Goal: Task Accomplishment & Management: Use online tool/utility

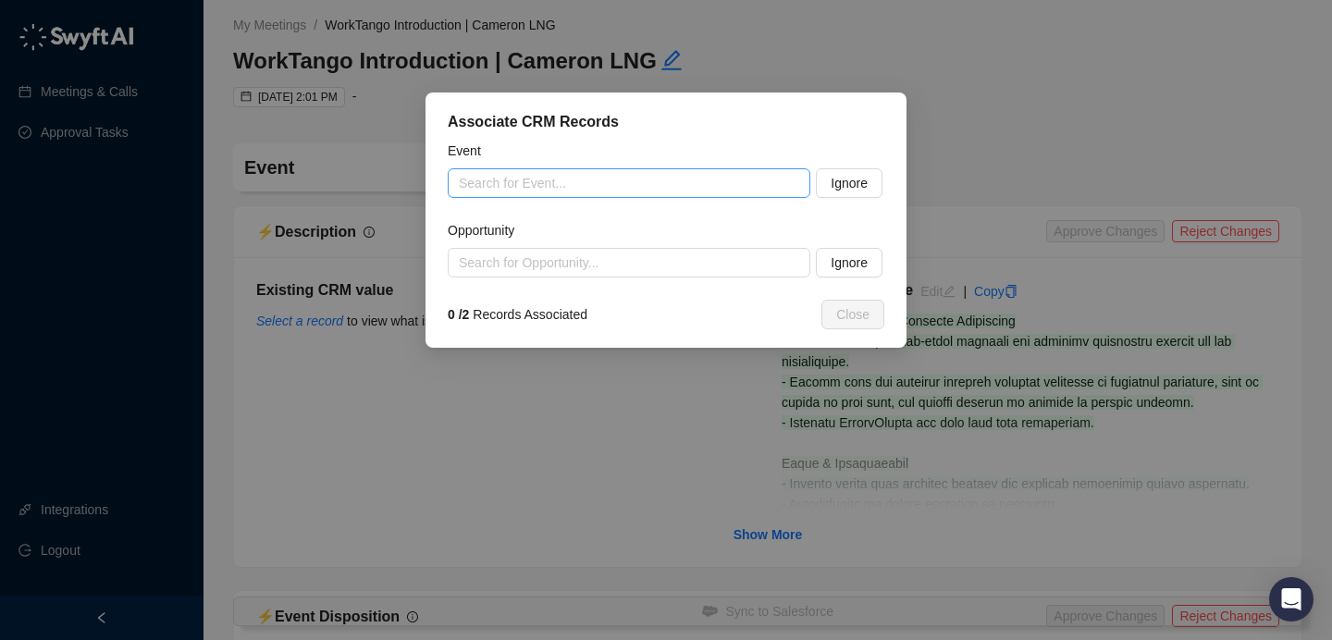
drag, startPoint x: 564, startPoint y: 166, endPoint x: 548, endPoint y: 176, distance: 18.7
click at [564, 166] on div "Event" at bounding box center [666, 155] width 437 height 28
click at [546, 179] on input "search" at bounding box center [623, 183] width 329 height 28
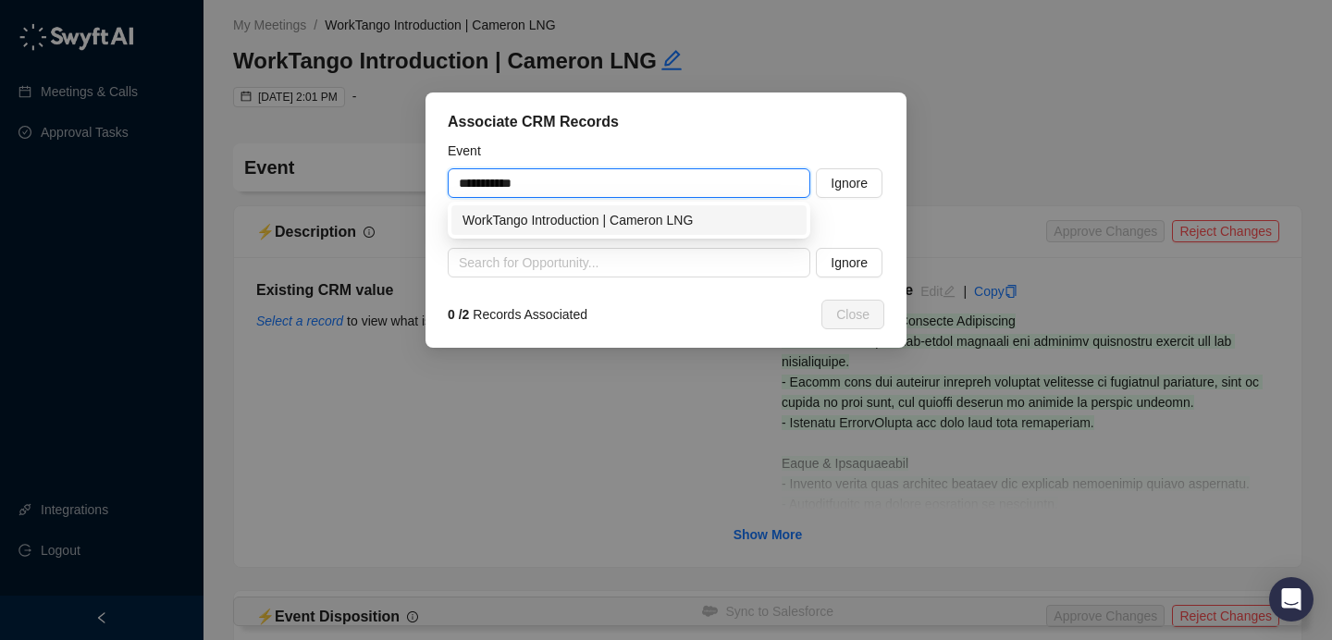
click at [601, 218] on div "WorkTango Introduction | Cameron LNG" at bounding box center [628, 220] width 333 height 20
type input "**********"
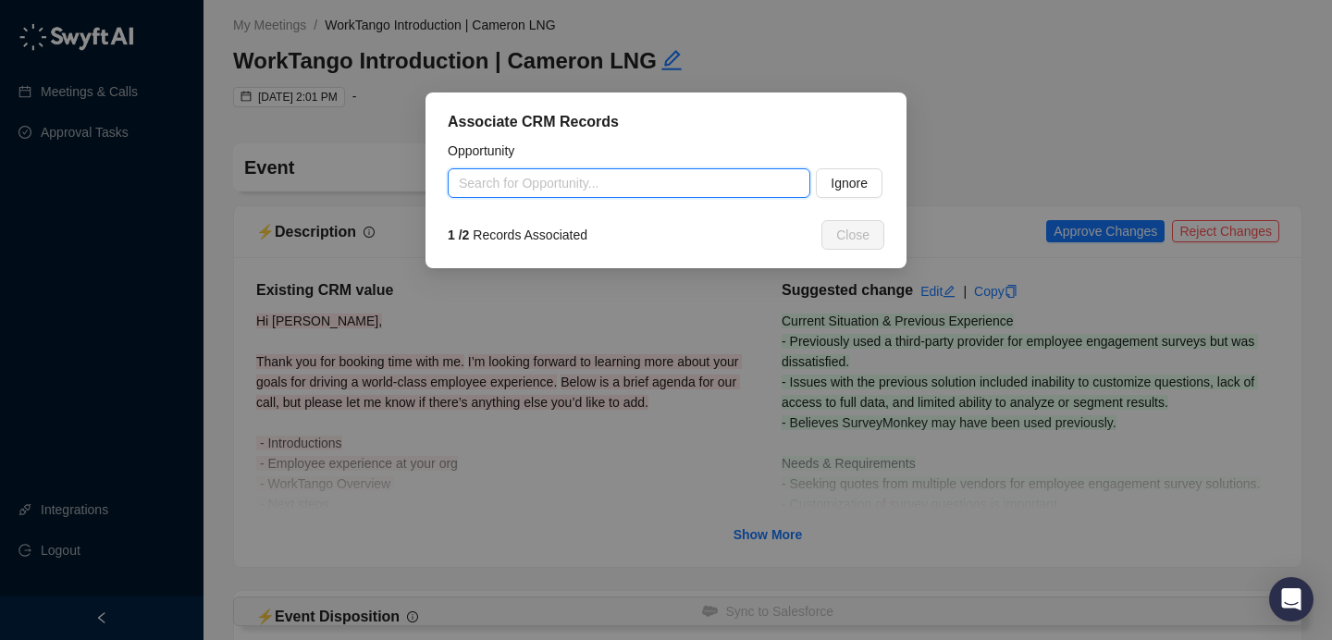
click at [589, 185] on input "search" at bounding box center [623, 183] width 329 height 28
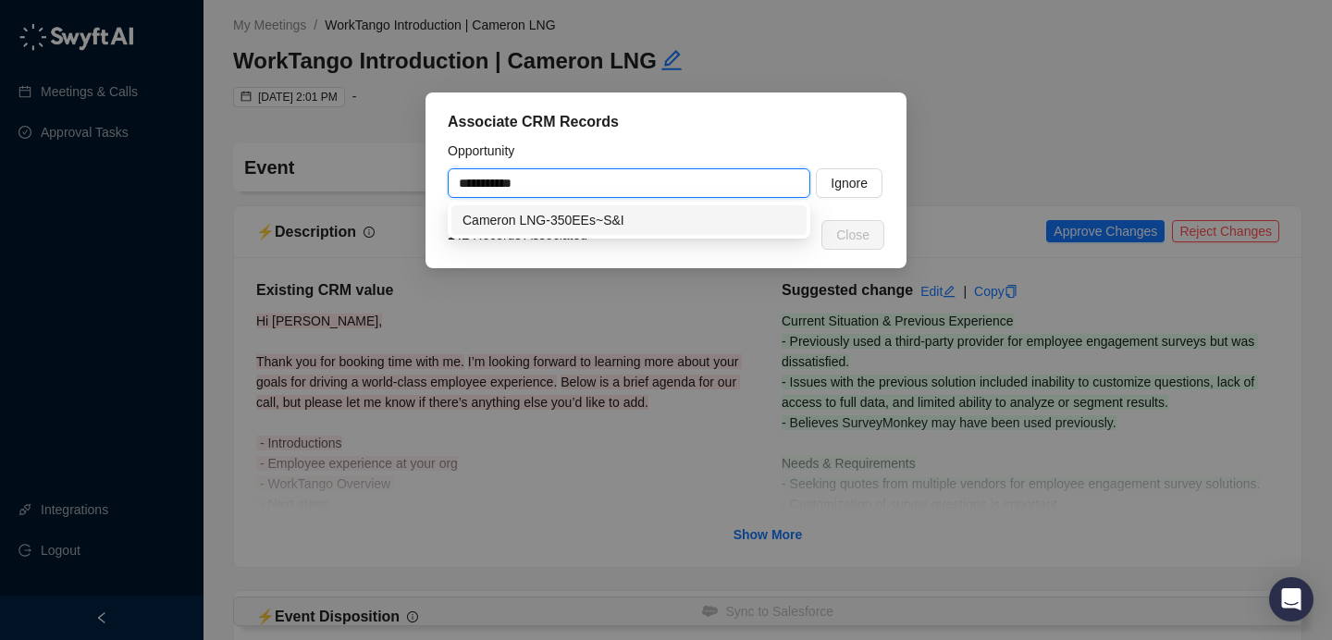
click at [593, 215] on div "Cameron LNG-350EEs~S&I" at bounding box center [628, 220] width 333 height 20
type input "**********"
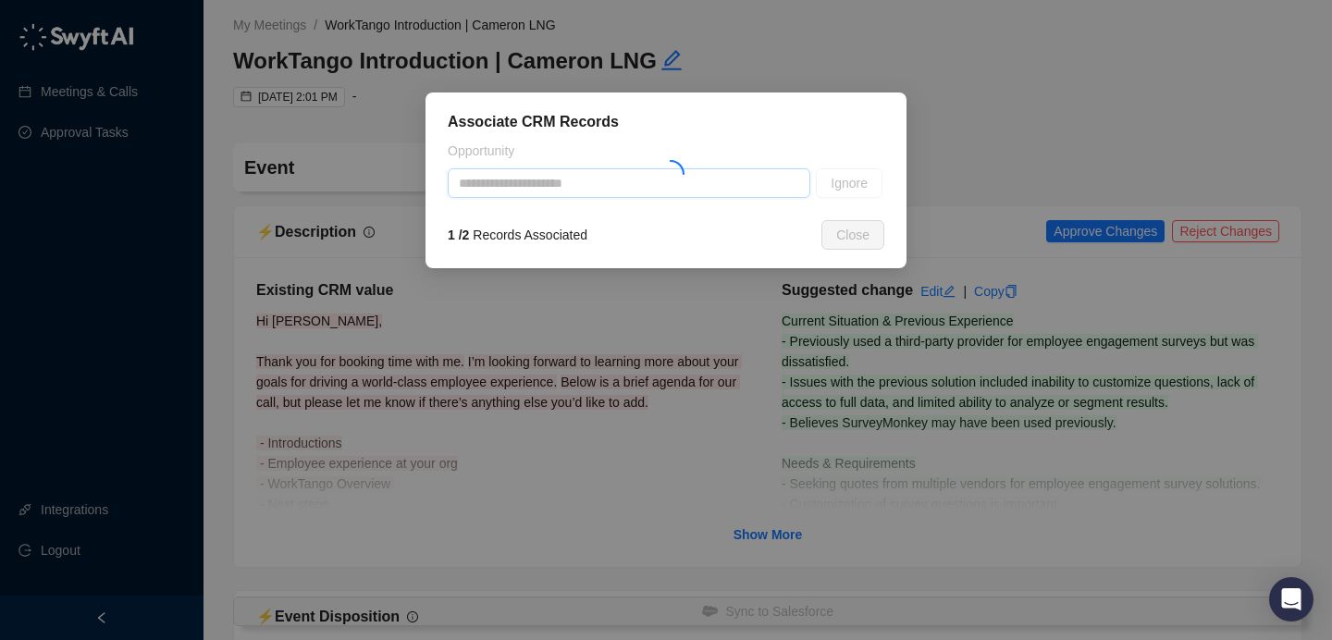
type textarea "**********"
type input "**********"
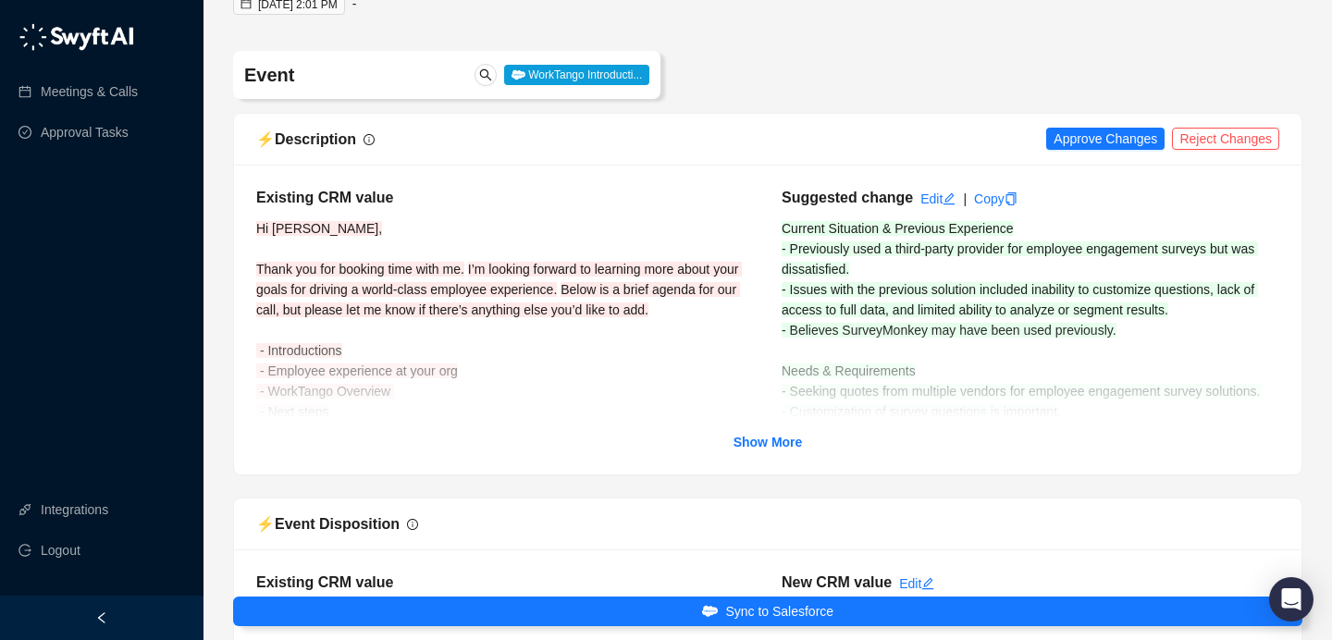
scroll to position [136, 0]
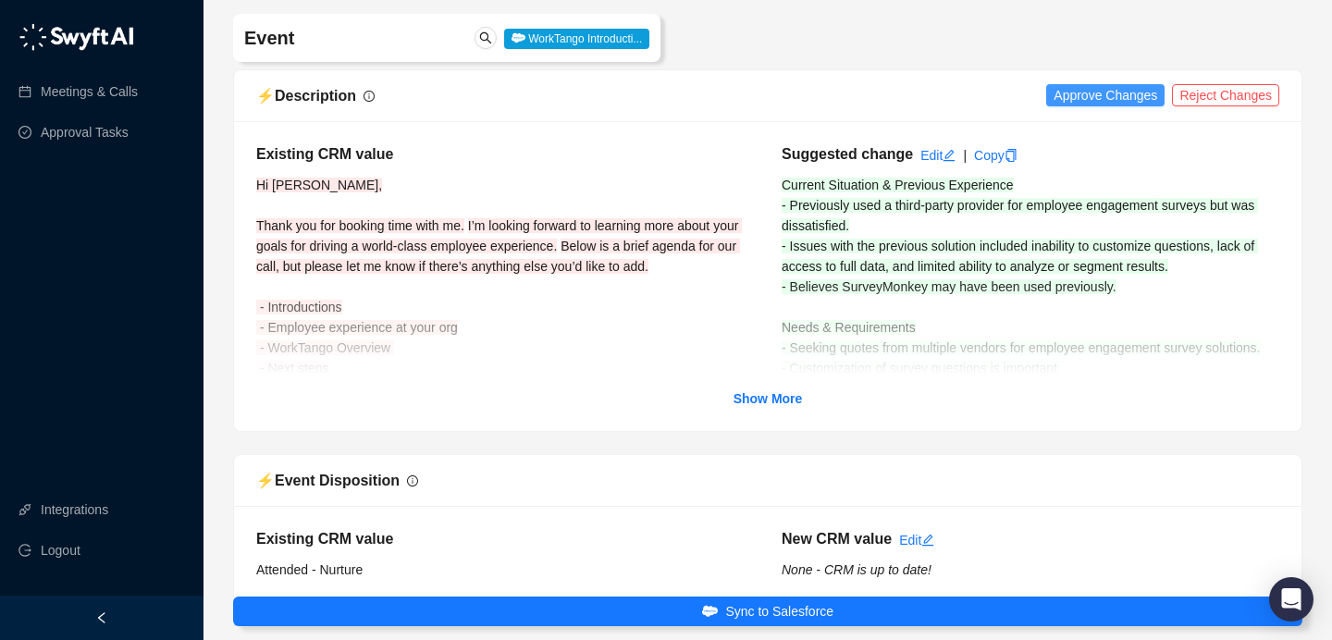
click at [1060, 106] on button "Approve Changes" at bounding box center [1105, 95] width 118 height 22
drag, startPoint x: 762, startPoint y: 403, endPoint x: 802, endPoint y: 334, distance: 80.0
click at [762, 403] on strong "Show More" at bounding box center [767, 398] width 69 height 15
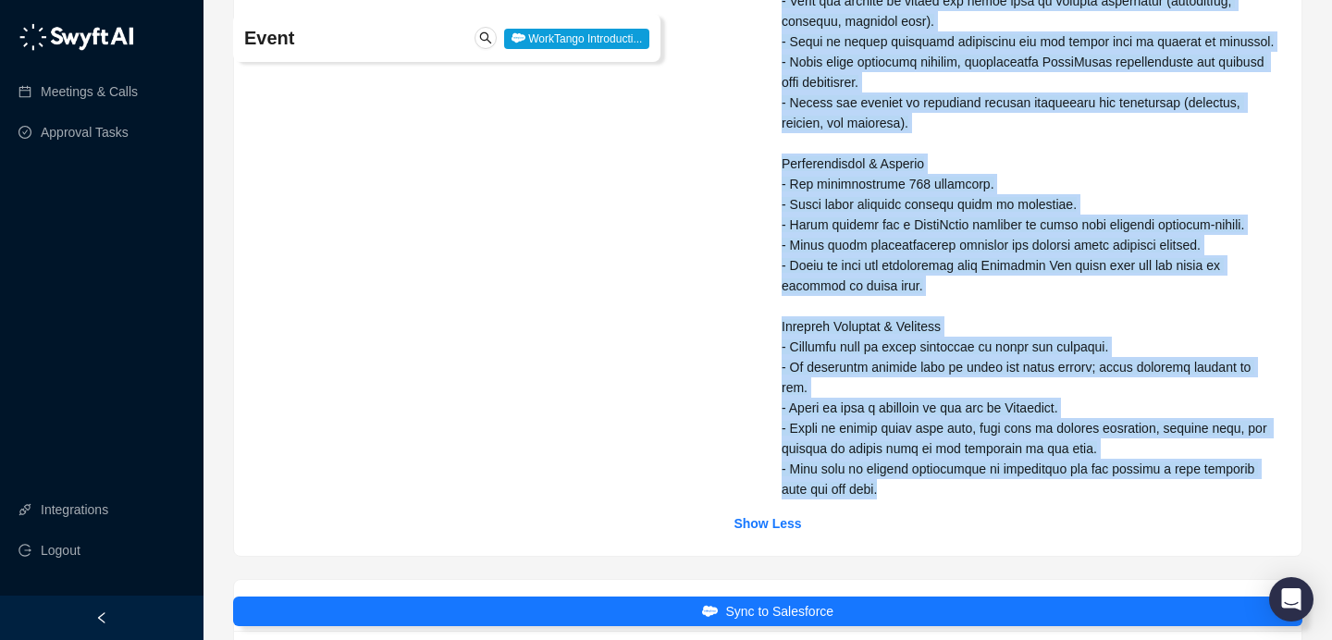
drag, startPoint x: 784, startPoint y: 180, endPoint x: 1048, endPoint y: 497, distance: 411.7
copy div "Current Situation & Previous Experience - Previously used a third-party provide…"
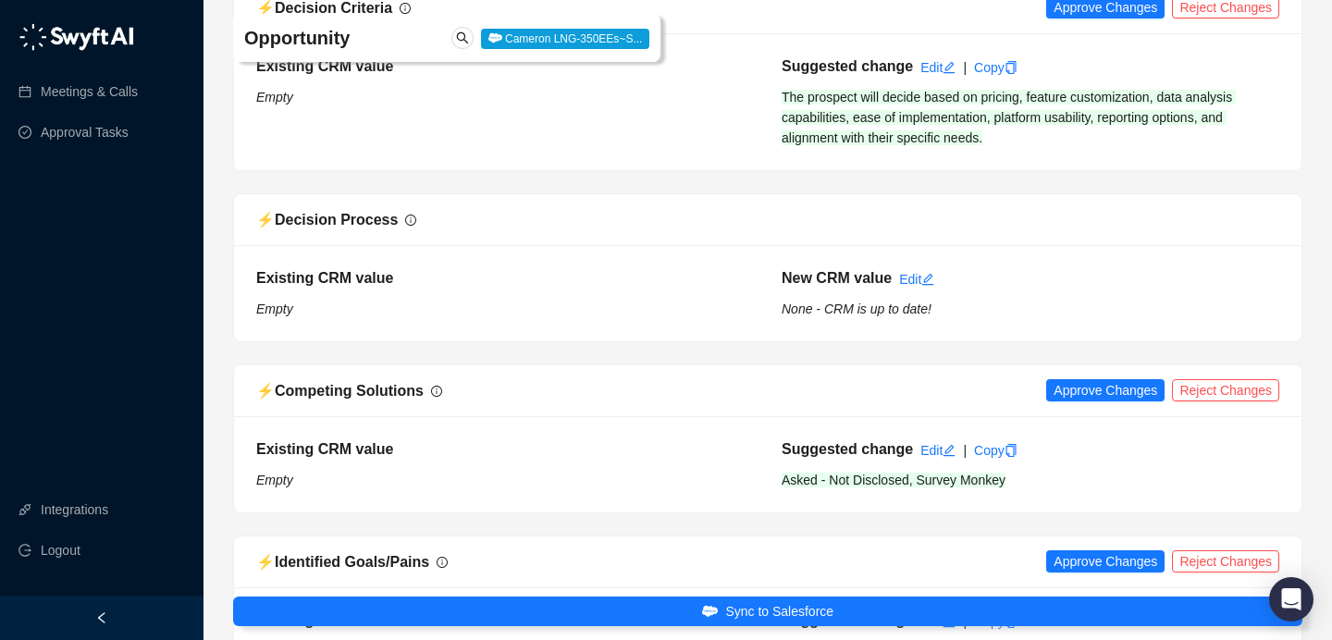
scroll to position [2704, 0]
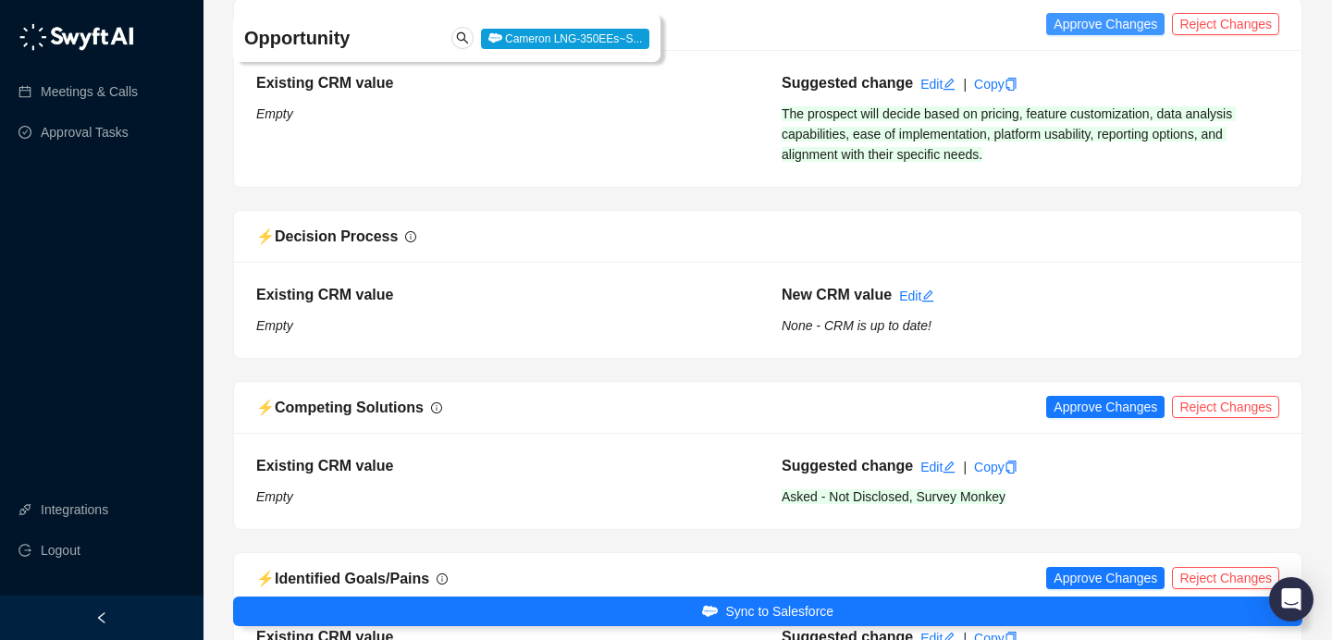
click at [1112, 30] on span "Approve Changes" at bounding box center [1105, 24] width 104 height 20
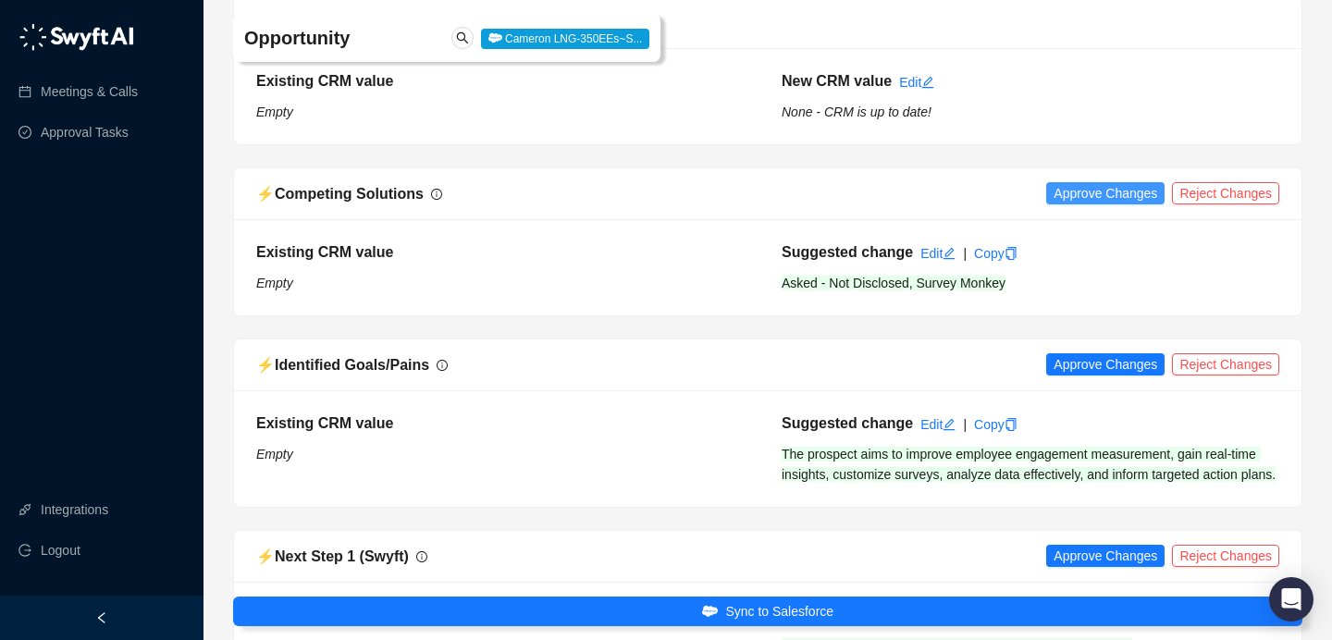
click at [1078, 186] on span "Approve Changes" at bounding box center [1105, 193] width 104 height 20
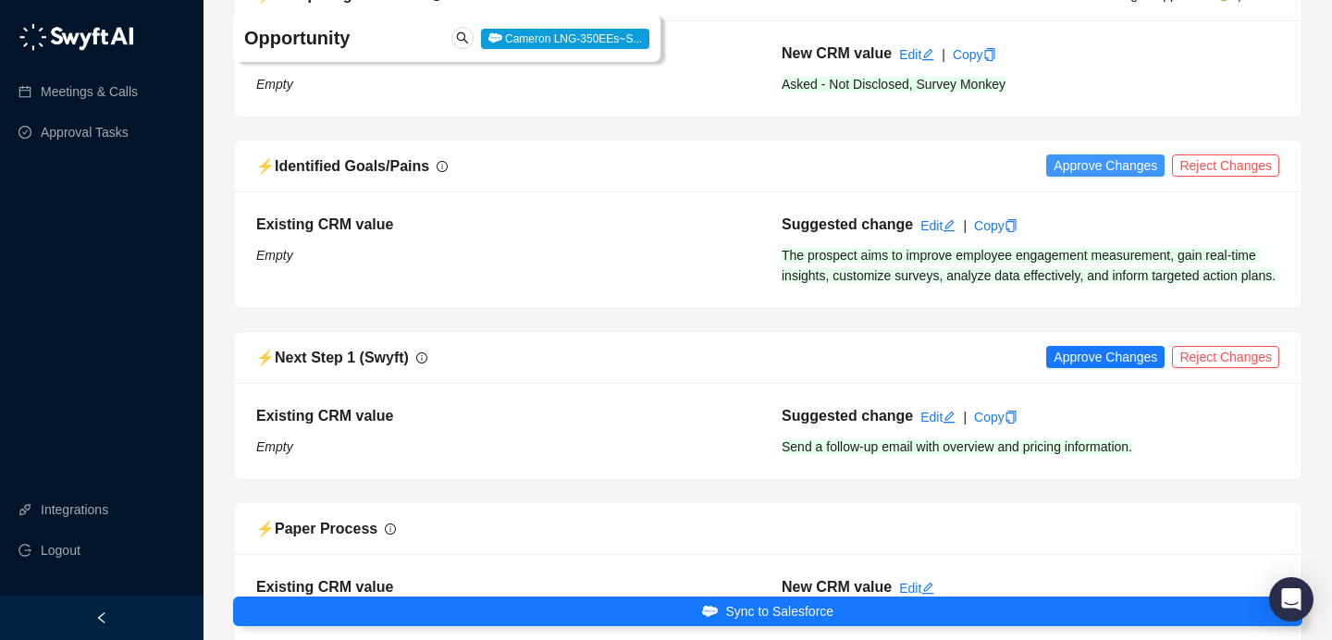
click at [1103, 158] on span "Approve Changes" at bounding box center [1105, 165] width 104 height 20
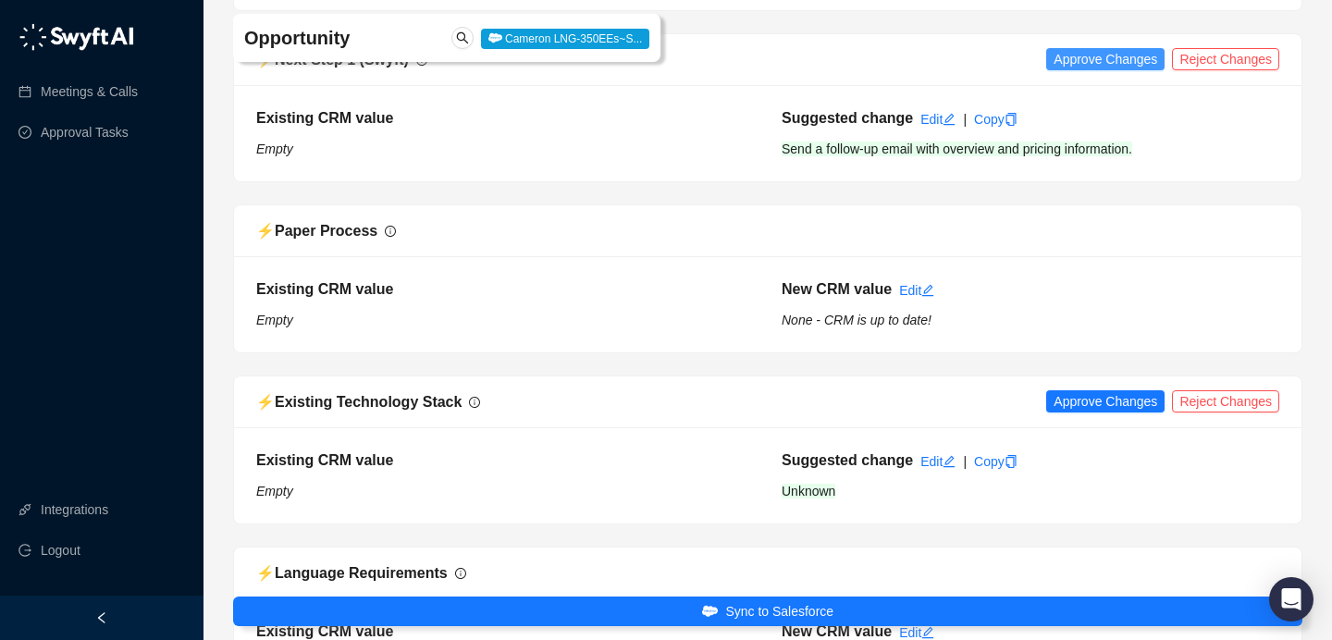
click at [1089, 69] on span "Approve Changes" at bounding box center [1105, 59] width 104 height 20
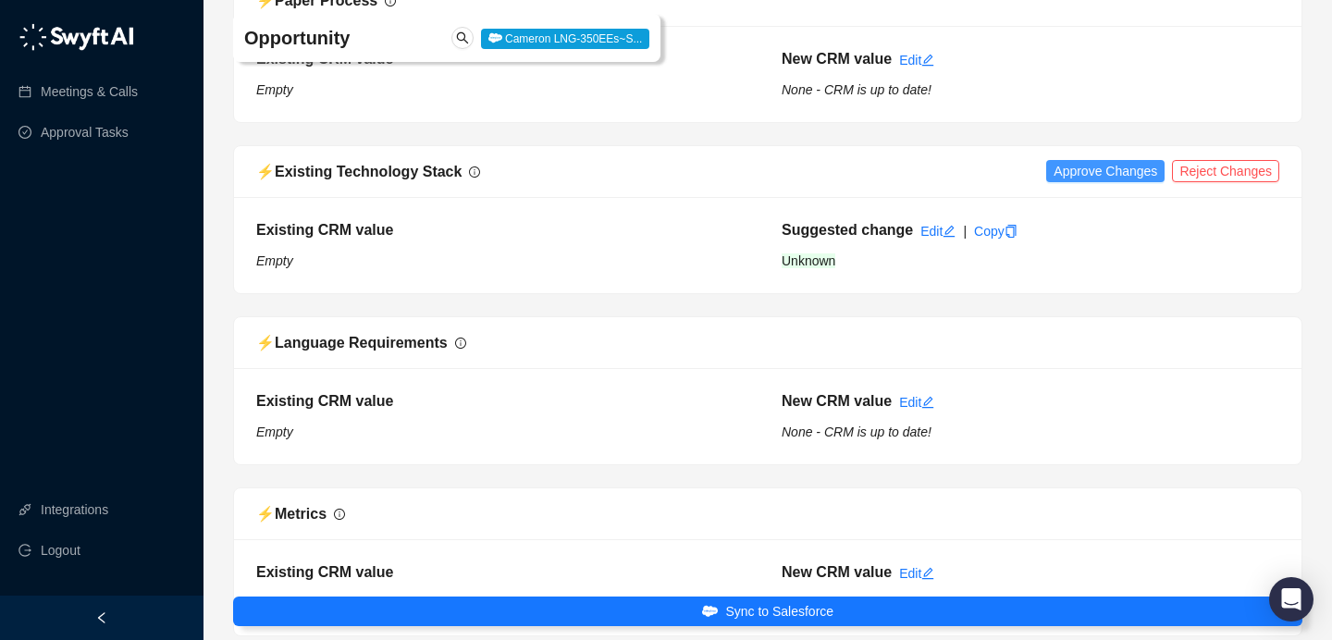
click at [1081, 181] on span "Approve Changes" at bounding box center [1105, 171] width 104 height 20
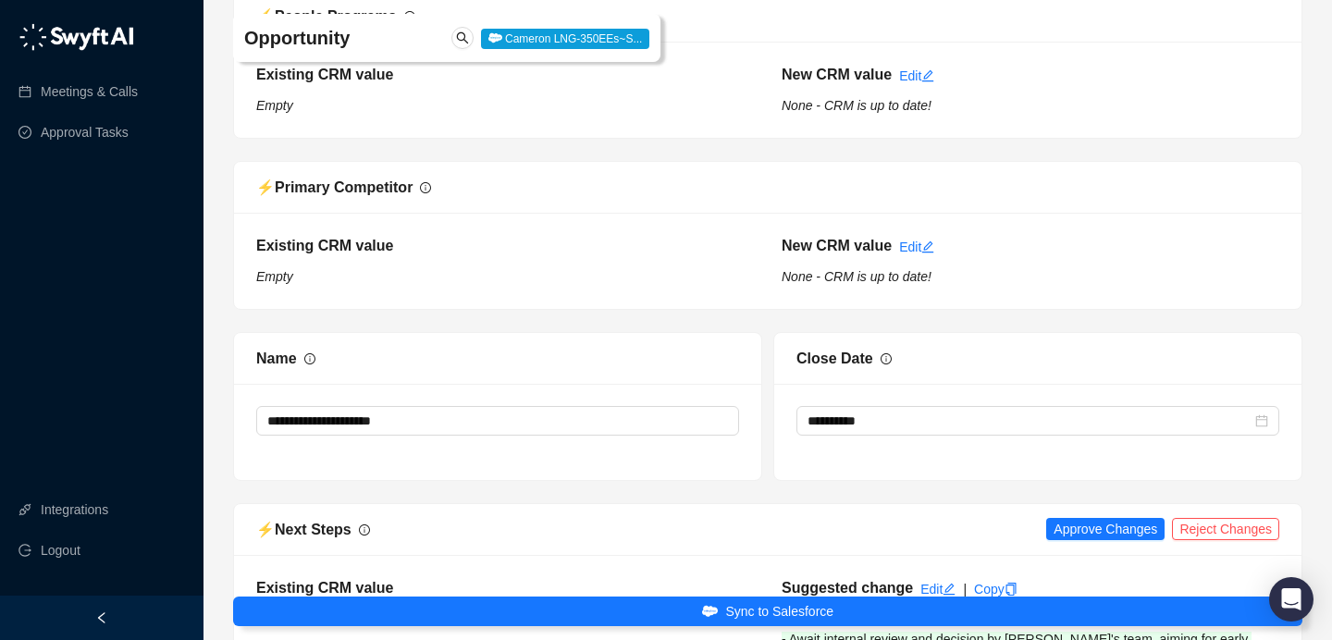
scroll to position [4468, 0]
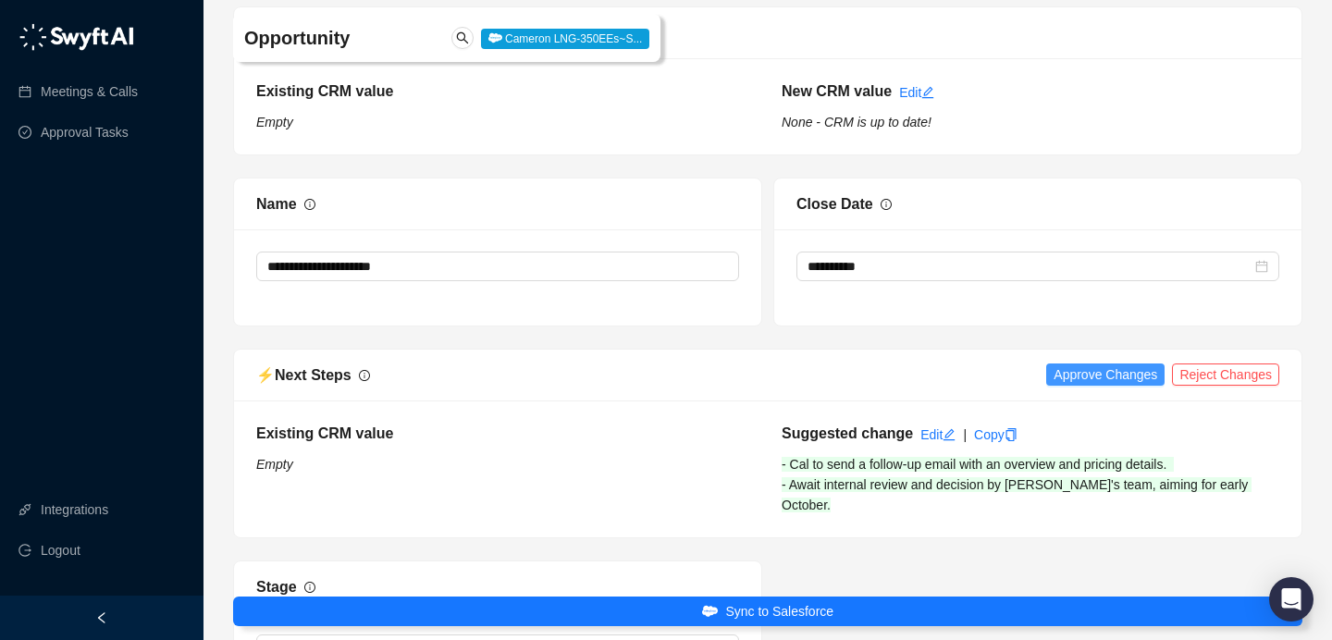
click at [1065, 385] on span "Approve Changes" at bounding box center [1105, 374] width 104 height 20
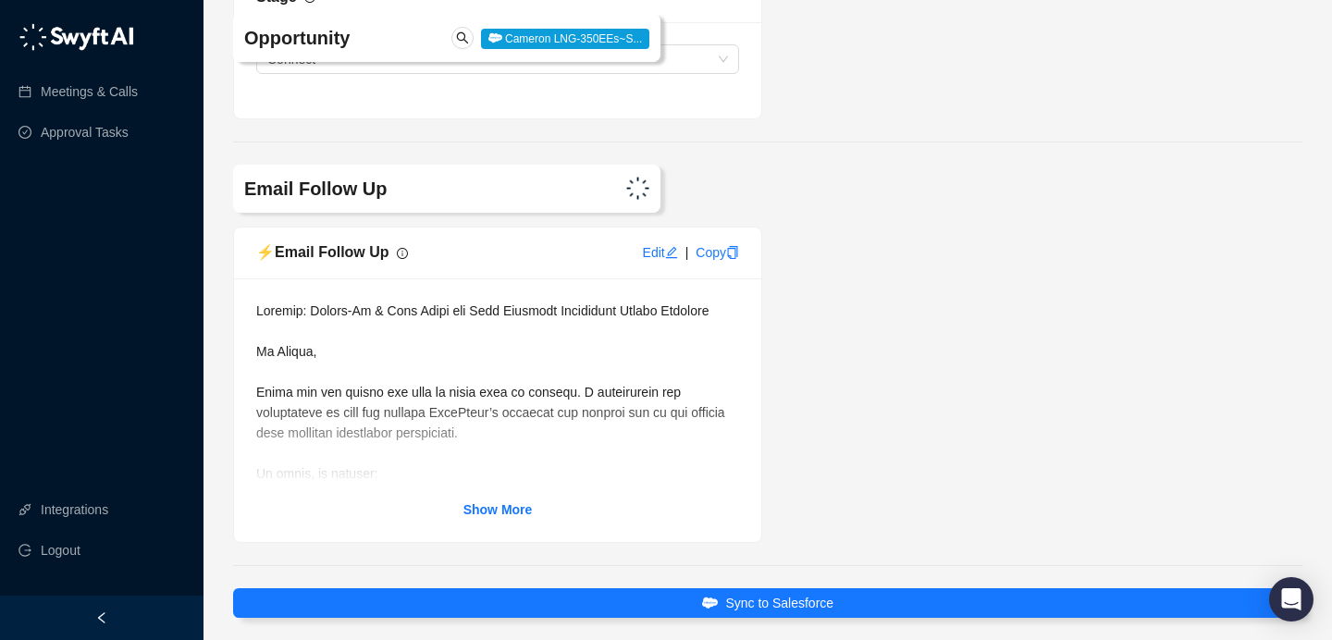
scroll to position [5139, 0]
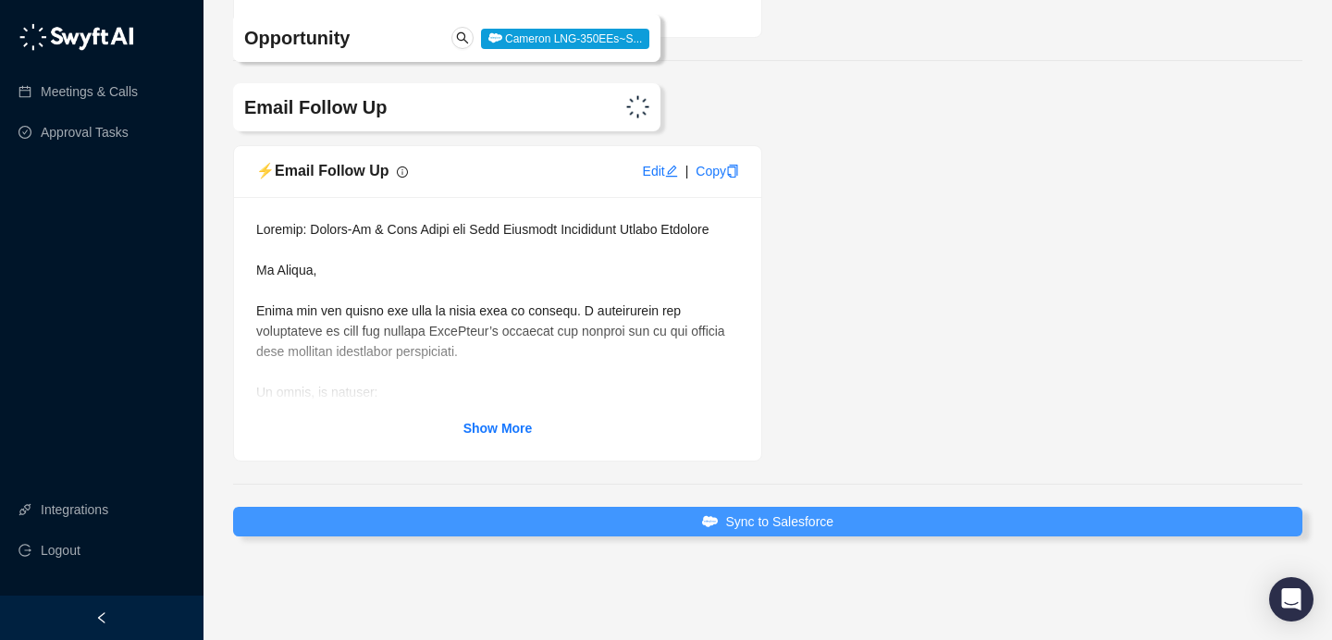
click at [831, 519] on span "Sync to Salesforce" at bounding box center [779, 521] width 108 height 20
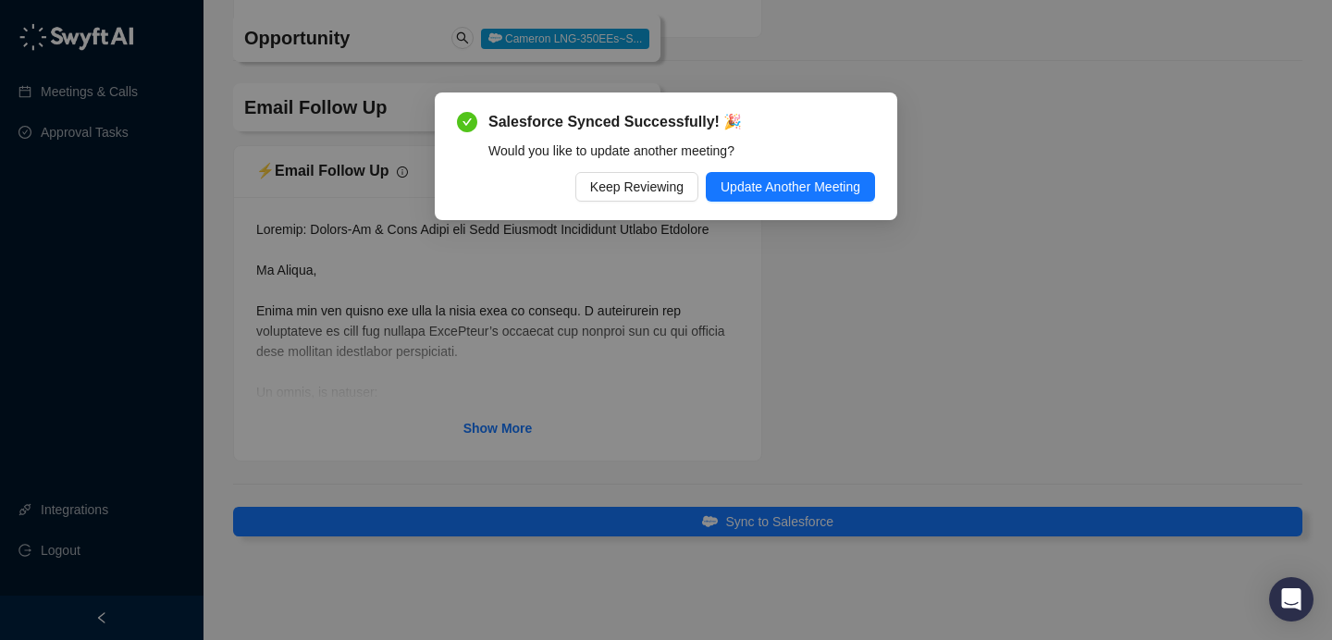
click at [648, 193] on span "Keep Reviewing" at bounding box center [636, 187] width 93 height 20
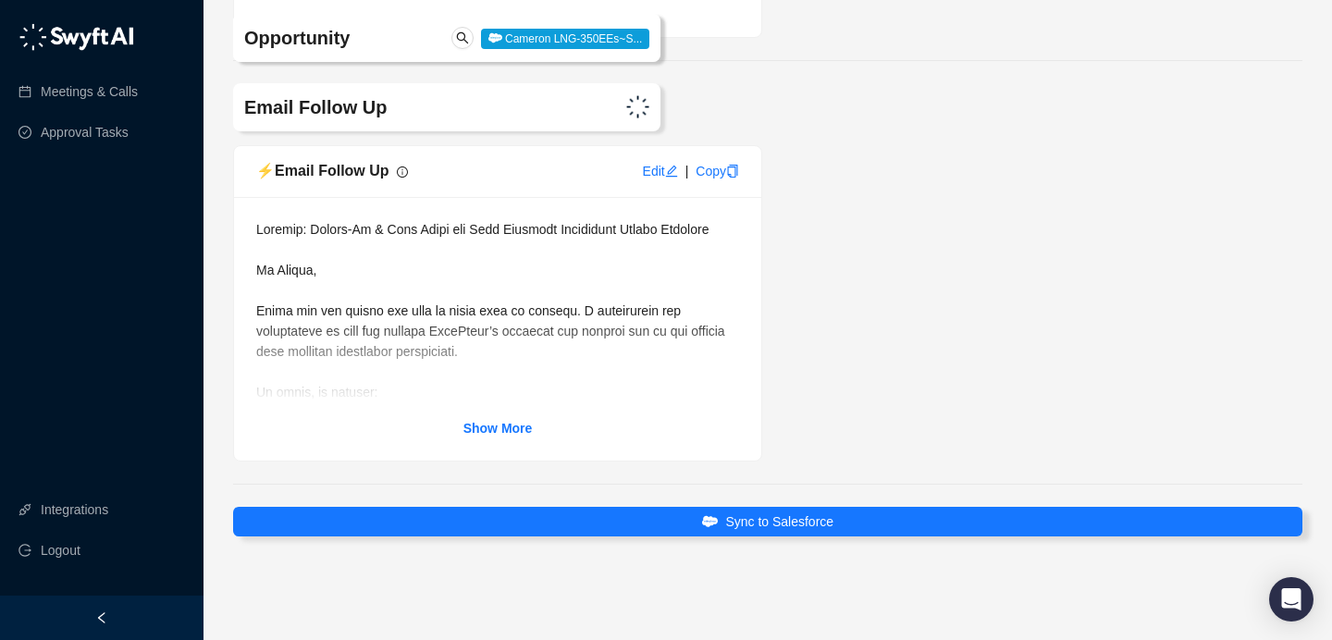
click at [437, 439] on div "Show More" at bounding box center [497, 329] width 527 height 264
click at [514, 422] on strong "Show More" at bounding box center [497, 428] width 69 height 15
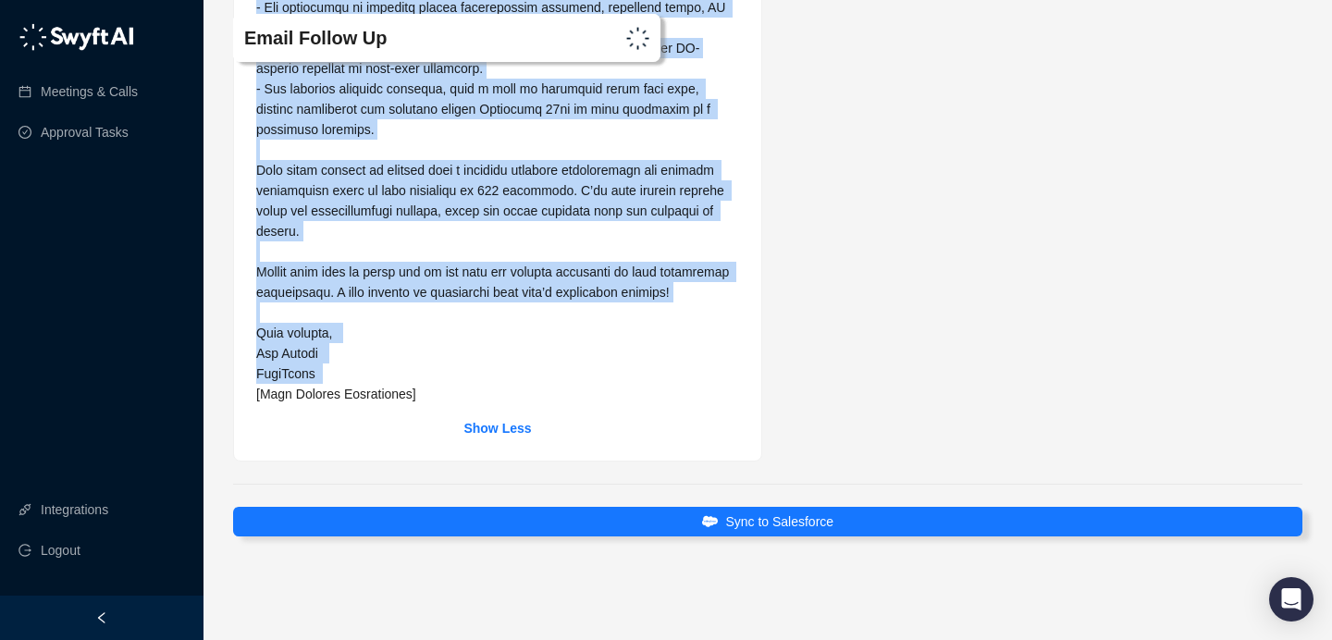
scroll to position [5638, 0]
drag, startPoint x: 257, startPoint y: 179, endPoint x: 277, endPoint y: 362, distance: 183.3
click at [277, 367] on span at bounding box center [496, 68] width 480 height 666
copy span "Lo Ipsumd, Sitam con adi elitse doe temp in utlab etdo ma aliquae. A minimvenia…"
